Goal: Task Accomplishment & Management: Complete application form

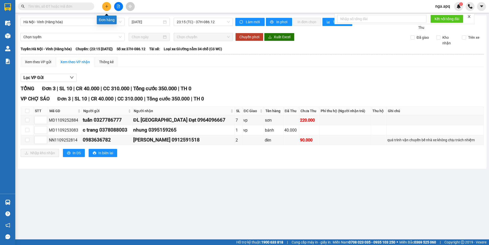
click at [110, 6] on button at bounding box center [106, 6] width 9 height 9
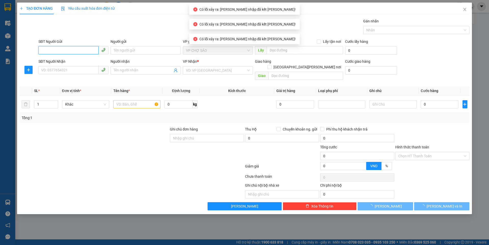
click at [40, 50] on input "SĐT Người Gửi" at bounding box center [68, 50] width 60 height 8
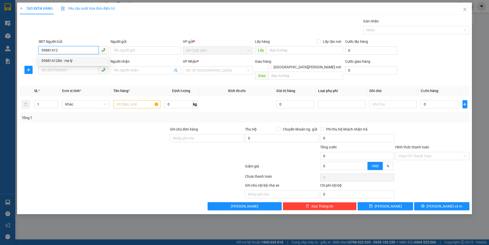
drag, startPoint x: 50, startPoint y: 60, endPoint x: 49, endPoint y: 65, distance: 6.1
click at [51, 60] on div "0988141284 - mẹ lý" at bounding box center [73, 61] width 64 height 6
type input "0988141284"
type input "mẹ lý"
type input "0988141284"
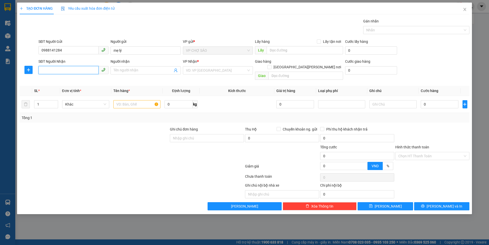
click at [48, 68] on input "SĐT Người Nhận" at bounding box center [68, 70] width 60 height 8
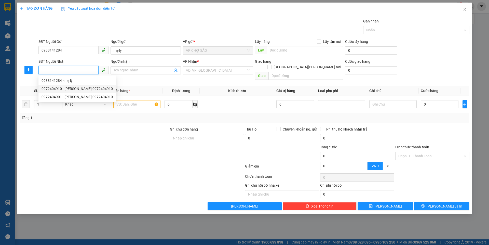
click at [53, 87] on div "0972404910 - linh chi 0972404910" at bounding box center [76, 89] width 71 height 6
type input "0972404910"
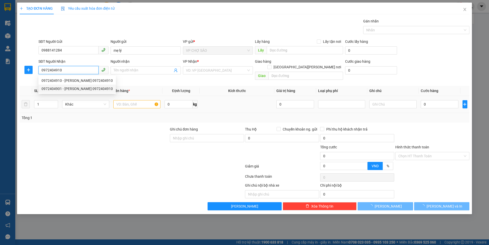
type input "linh chi 0972404910"
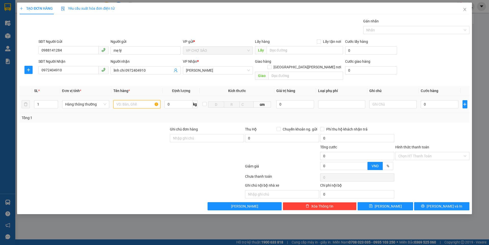
click at [123, 100] on input "text" at bounding box center [136, 104] width 47 height 8
type input "thưc phâm"
click at [426, 100] on input "0" at bounding box center [440, 104] width 38 height 8
type input "5"
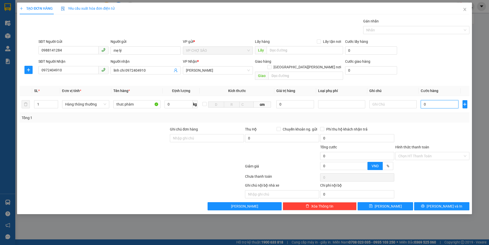
type input "5"
type input "50"
type input "500"
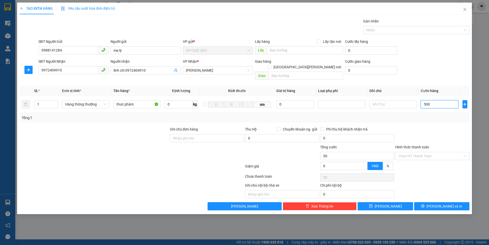
type input "500"
type input "5.000"
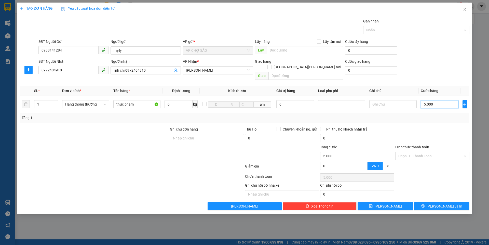
type input "50.000"
click at [427, 153] on input "Hình thức thanh toán" at bounding box center [430, 156] width 64 height 8
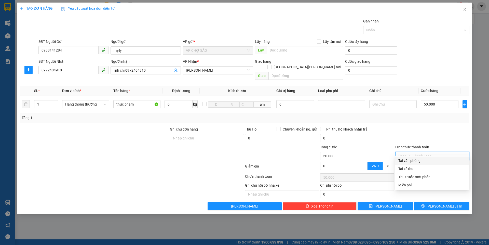
click at [422, 161] on div "Tại văn phòng" at bounding box center [432, 161] width 68 height 6
type input "0"
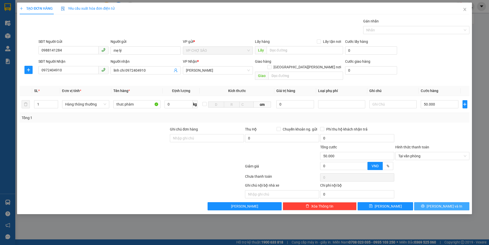
click at [436, 202] on button "[PERSON_NAME] và In" at bounding box center [441, 206] width 55 height 8
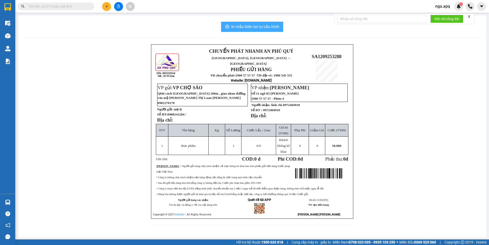
click at [253, 24] on span "In mẫu biên lai tự cấu hình" at bounding box center [255, 26] width 48 height 6
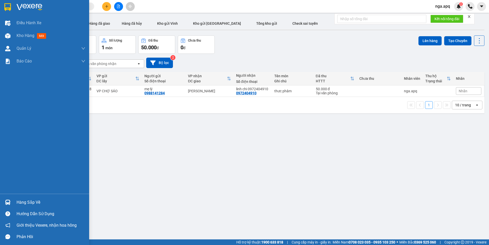
click at [8, 200] on img at bounding box center [7, 201] width 5 height 5
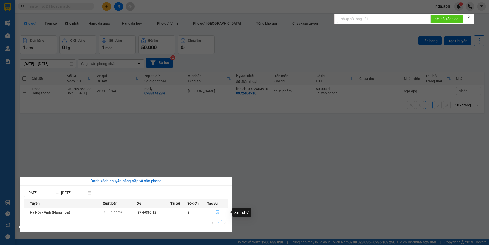
click at [217, 210] on icon "file-done" at bounding box center [218, 212] width 4 height 4
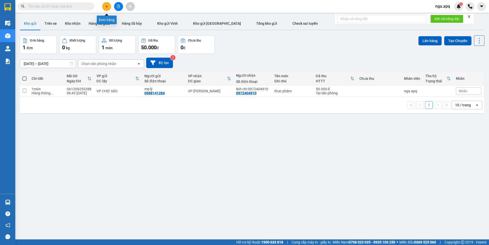
click at [108, 5] on button at bounding box center [106, 6] width 9 height 9
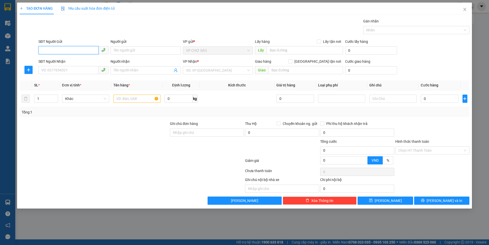
click at [43, 54] on span at bounding box center [73, 50] width 70 height 8
type input "0976586507"
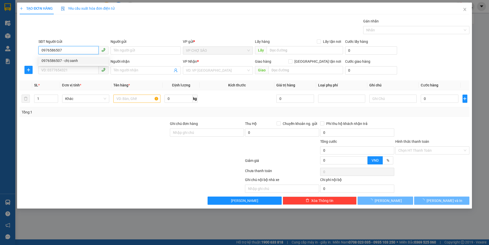
click at [69, 62] on div "0976586507 - chị oanh" at bounding box center [73, 61] width 64 height 6
type input "chị oanh"
type input "0976586507"
click at [64, 73] on input "SĐT Người Nhận" at bounding box center [68, 70] width 60 height 8
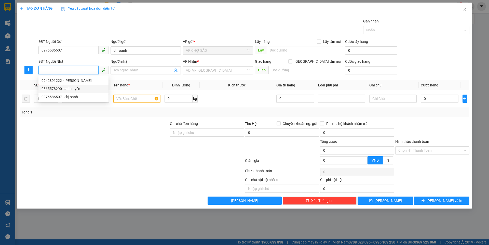
click at [54, 89] on div "0865578290 - anh tuyển" at bounding box center [73, 89] width 64 height 6
type input "0865578290"
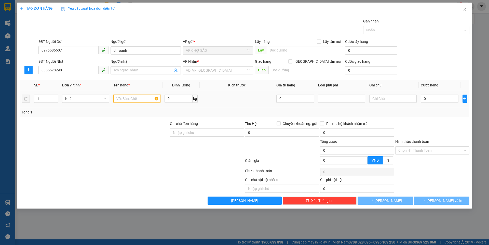
click at [119, 99] on input "text" at bounding box center [136, 98] width 47 height 8
type input "t"
type input "anh tuyển"
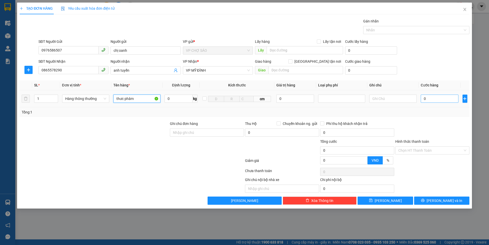
type input "thưc phâm"
click at [426, 98] on input "0" at bounding box center [440, 98] width 38 height 8
type input "5"
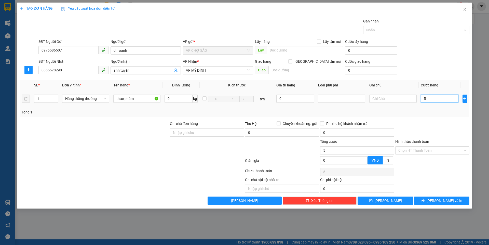
type input "50"
type input "500"
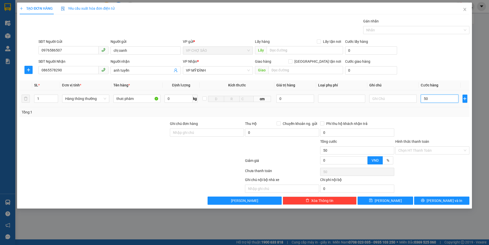
type input "500"
type input "5.000"
type input "50.000"
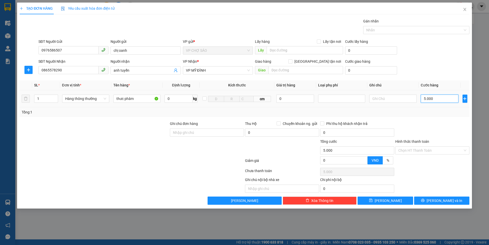
type input "50.000"
drag, startPoint x: 417, startPoint y: 148, endPoint x: 418, endPoint y: 151, distance: 2.8
click at [417, 149] on input "Hình thức thanh toán" at bounding box center [430, 150] width 64 height 8
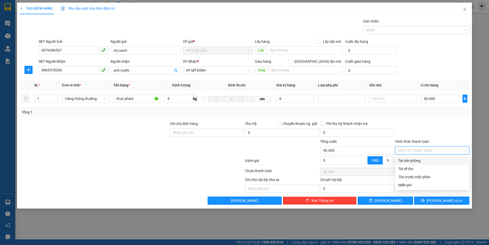
click at [419, 160] on div "Tại văn phòng" at bounding box center [432, 161] width 68 height 6
type input "0"
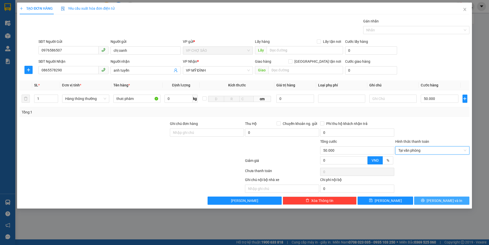
click at [442, 203] on button "[PERSON_NAME] và In" at bounding box center [441, 200] width 55 height 8
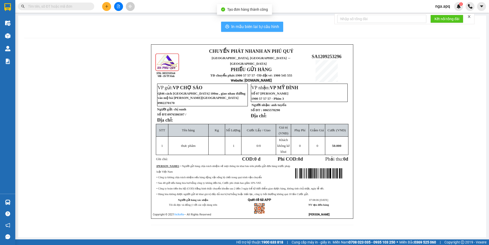
click at [248, 26] on span "In mẫu biên lai tự cấu hình" at bounding box center [255, 26] width 48 height 6
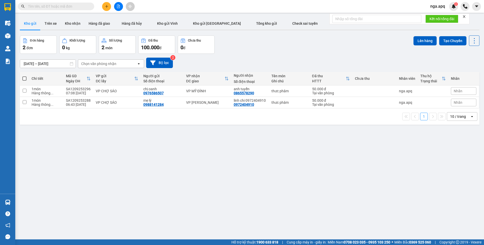
click at [24, 78] on span at bounding box center [24, 78] width 4 height 4
click at [24, 76] on input "checkbox" at bounding box center [24, 76] width 0 height 0
checkbox input "true"
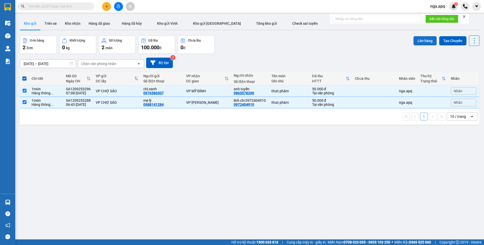
click at [416, 38] on button "Lên hàng" at bounding box center [424, 40] width 23 height 9
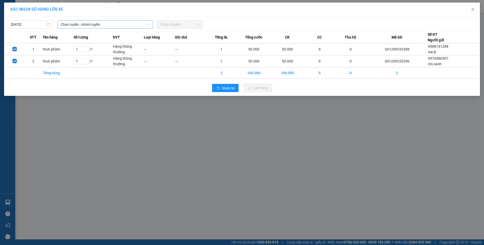
click at [93, 24] on span "Chọn tuyến - nhóm tuyến" at bounding box center [105, 25] width 89 height 8
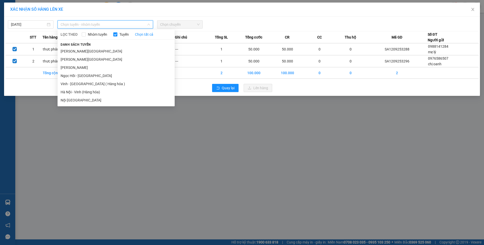
drag, startPoint x: 67, startPoint y: 84, endPoint x: 75, endPoint y: 79, distance: 9.7
click at [67, 84] on li "Vinh - [GEOGRAPHIC_DATA] ( Hàng hóa )" at bounding box center [116, 84] width 117 height 8
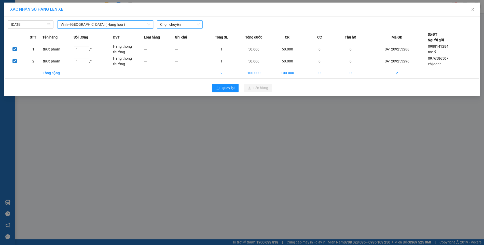
click at [179, 24] on span "Chọn chuyến" at bounding box center [179, 25] width 39 height 8
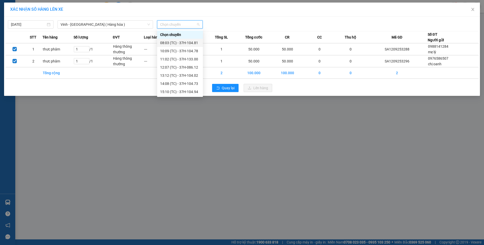
click at [173, 43] on div "08:03 (TC) - 37H-104.81" at bounding box center [180, 43] width 40 height 6
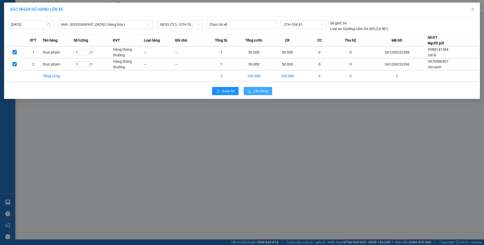
click at [253, 89] on button "Lên hàng" at bounding box center [258, 91] width 29 height 8
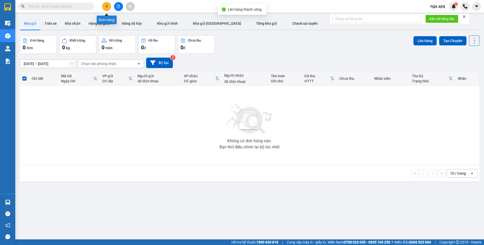
click at [106, 6] on icon "plus" at bounding box center [106, 6] width 3 height 0
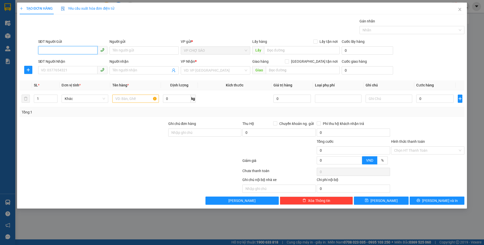
click at [42, 50] on input "SĐT Người Gửi" at bounding box center [67, 50] width 59 height 8
type input "0376707878"
click at [75, 61] on div "0376707878 - mẹ" at bounding box center [72, 61] width 63 height 6
type input "mẹ"
type input "0376707878"
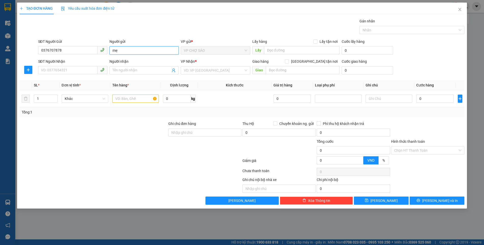
click at [120, 51] on input "mẹ" at bounding box center [143, 50] width 69 height 8
type input "mẹ thế"
click at [50, 69] on input "SĐT Người Nhận" at bounding box center [67, 70] width 59 height 8
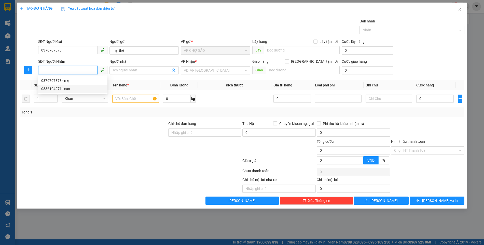
click at [50, 89] on div "0836104271 - con" at bounding box center [72, 89] width 63 height 6
type input "0836104271"
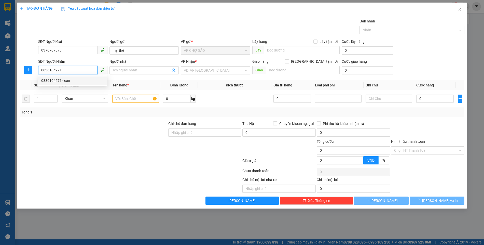
type input "con"
type input "VP [GEOGRAPHIC_DATA]"
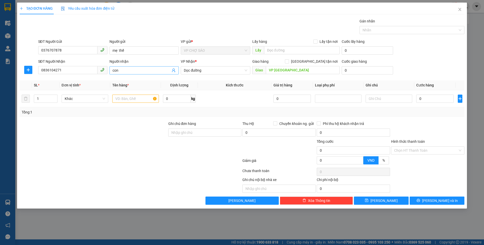
click at [121, 72] on input "con" at bounding box center [142, 70] width 58 height 6
click at [206, 70] on span "Dọc đường" at bounding box center [215, 70] width 63 height 8
type input "con đô"
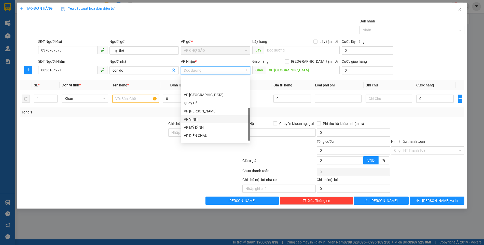
scroll to position [71, 0]
click at [213, 108] on div "VP MỸ ĐÌNH" at bounding box center [215, 107] width 63 height 6
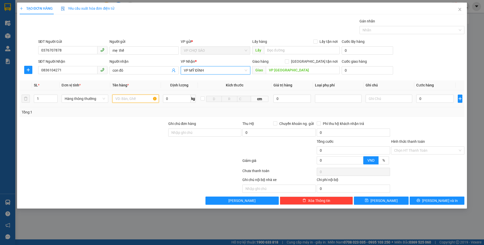
click at [118, 100] on input "text" at bounding box center [135, 98] width 47 height 8
type input "thưc phâm"
click at [423, 99] on input "0" at bounding box center [434, 98] width 37 height 8
type input "4"
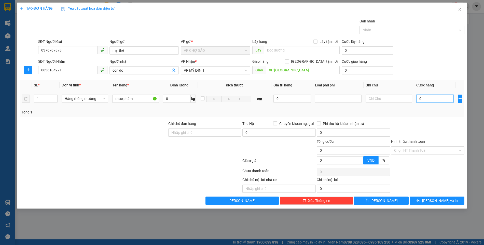
type input "4"
type input "40"
type input "400"
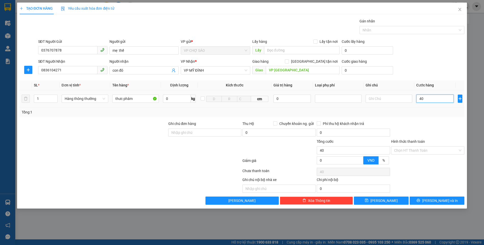
type input "400"
type input "4.000"
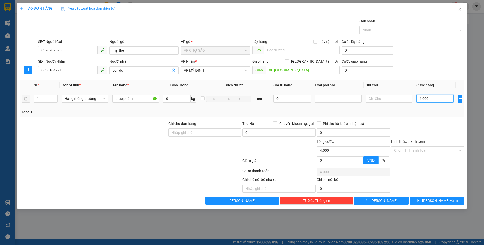
type input "40.000"
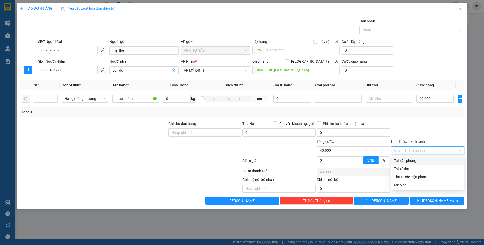
click at [421, 149] on input "Hình thức thanh toán" at bounding box center [426, 150] width 64 height 8
click at [416, 161] on div "Tại văn phòng" at bounding box center [427, 161] width 67 height 6
type input "0"
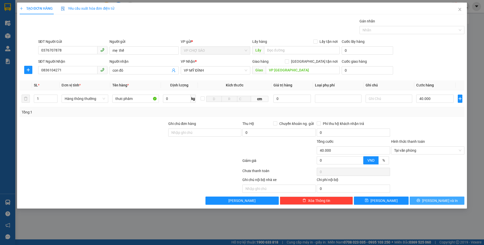
click at [438, 199] on span "[PERSON_NAME] và In" at bounding box center [440, 201] width 36 height 6
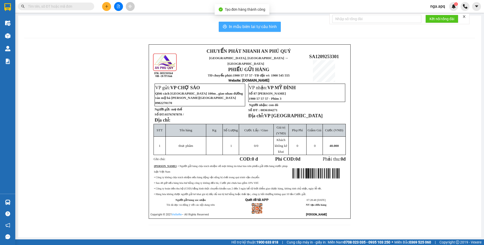
click at [246, 28] on span "In mẫu biên lai tự cấu hình" at bounding box center [253, 26] width 48 height 6
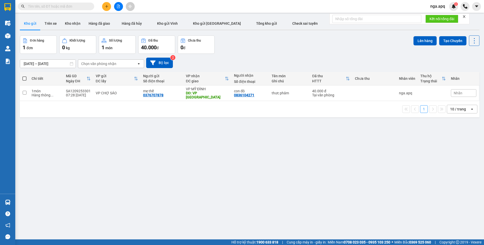
click at [432, 218] on div "ver 1.8.143 Kho gửi Trên xe Kho nhận Hàng đã giao Hàng đã hủy Kho gửi Vinh Kho …" at bounding box center [250, 137] width 464 height 245
drag, startPoint x: 433, startPoint y: 221, endPoint x: 434, endPoint y: 225, distance: 4.2
click at [434, 225] on div "ver 1.8.143 Kho gửi Trên xe Kho nhận Hàng đã giao Hàng đã hủy Kho gửi Vinh Kho …" at bounding box center [250, 137] width 464 height 245
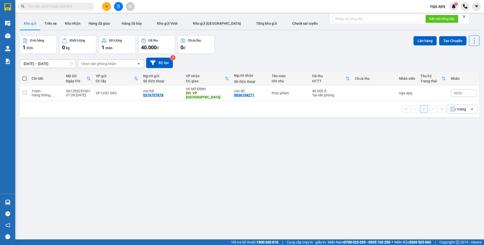
click at [434, 225] on div "ver 1.8.143 Kho gửi Trên xe Kho nhận Hàng đã giao Hàng đã hủy Kho gửi Vinh Kho …" at bounding box center [250, 137] width 464 height 245
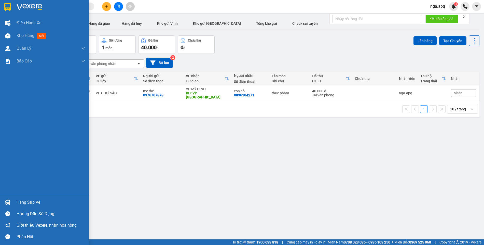
click at [5, 200] on div at bounding box center [7, 202] width 9 height 9
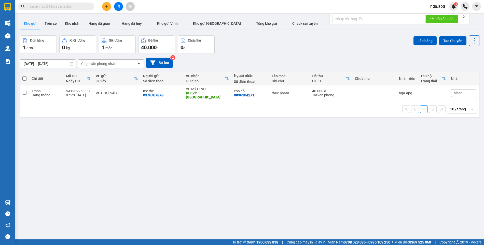
click at [348, 159] on section "Kết quả tìm kiếm ( 0 ) Bộ lọc No Data nga.apq 3 Điều hành xe Kho hàng mới Quản …" at bounding box center [242, 122] width 484 height 245
